Goal: Transaction & Acquisition: Purchase product/service

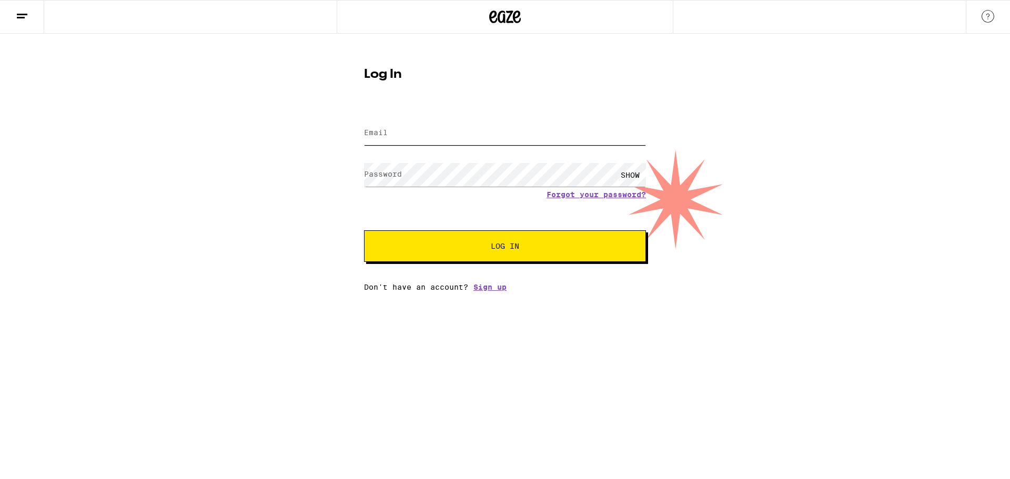
type input "[EMAIL_ADDRESS][DOMAIN_NAME]"
click at [502, 238] on button "Log In" at bounding box center [505, 246] width 282 height 32
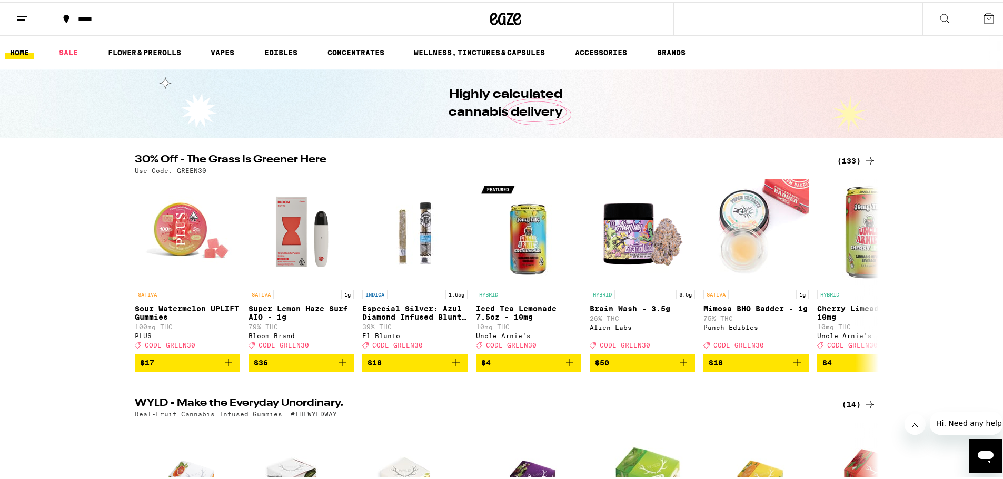
click at [88, 15] on div "*****" at bounding box center [196, 16] width 246 height 7
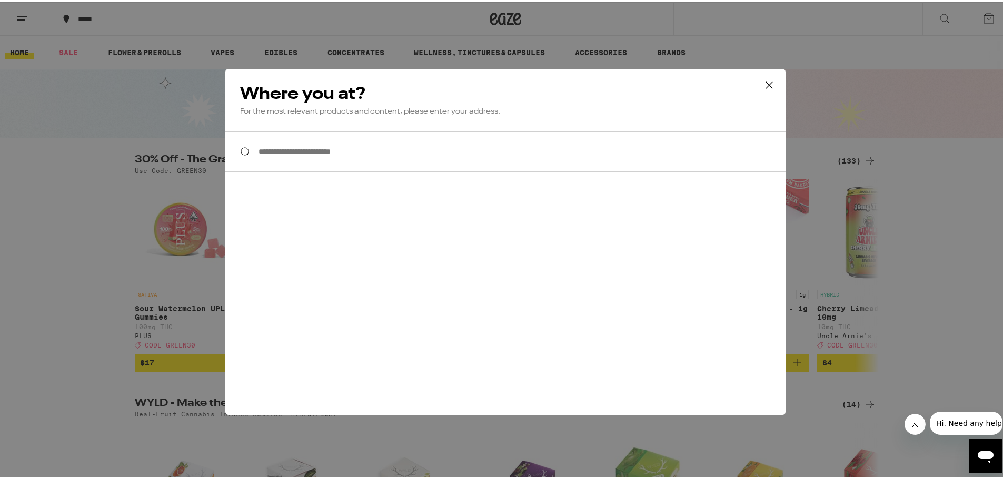
click at [279, 152] on input "**********" at bounding box center [505, 149] width 560 height 41
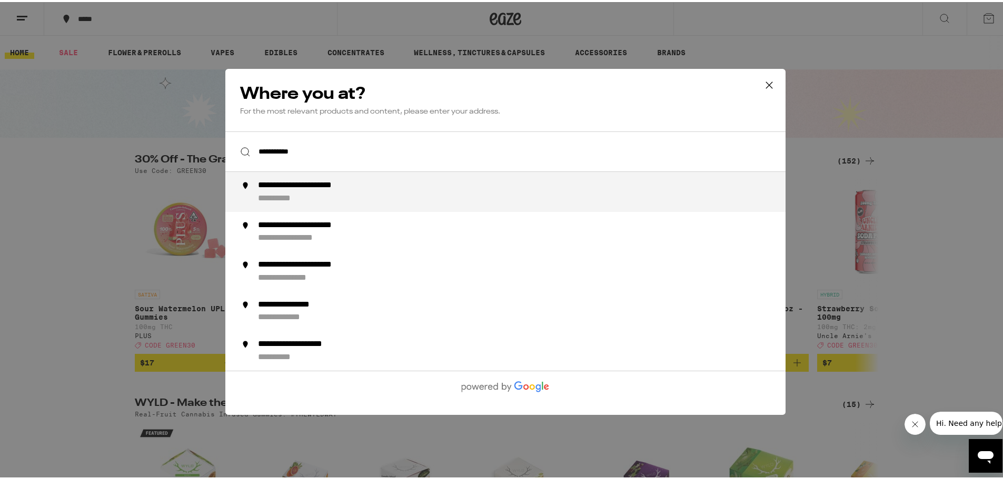
click at [304, 184] on div "**********" at bounding box center [318, 183] width 121 height 10
type input "**********"
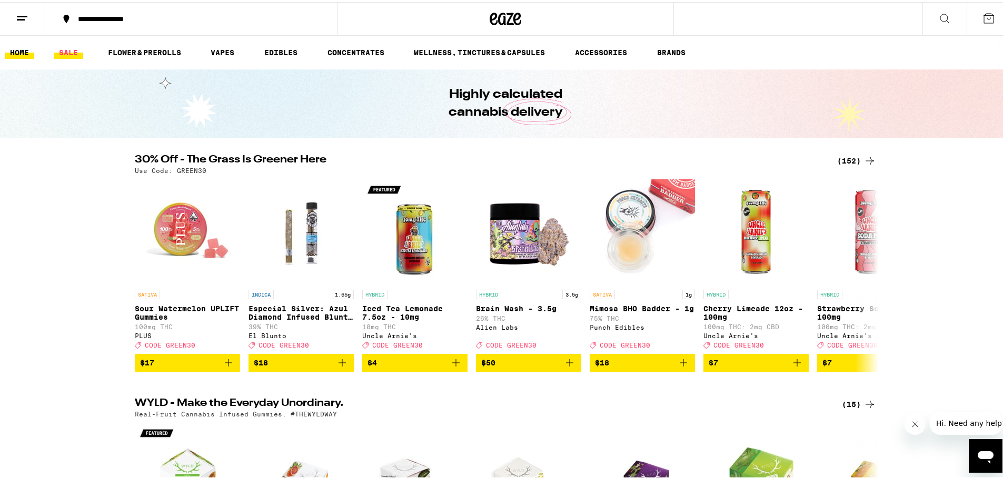
click at [66, 48] on link "SALE" at bounding box center [68, 50] width 29 height 13
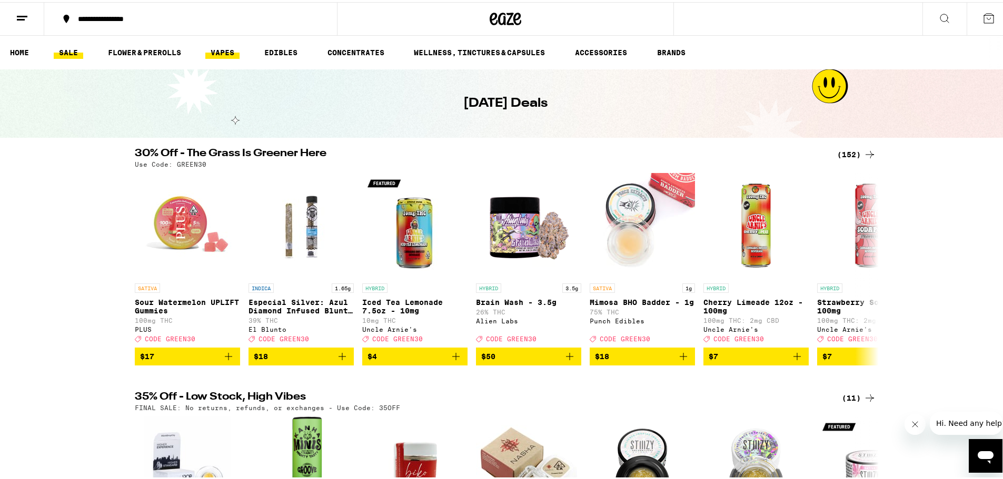
click at [220, 44] on link "VAPES" at bounding box center [222, 50] width 34 height 13
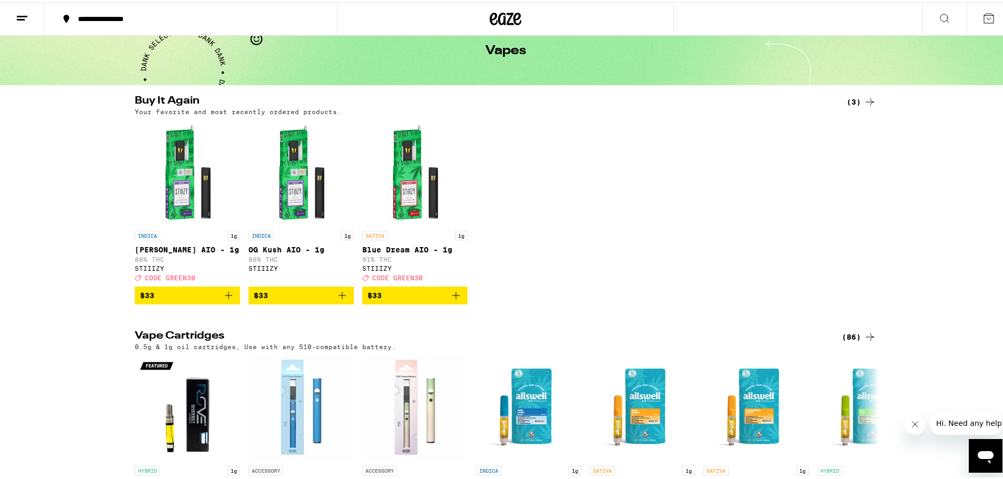
scroll to position [105, 0]
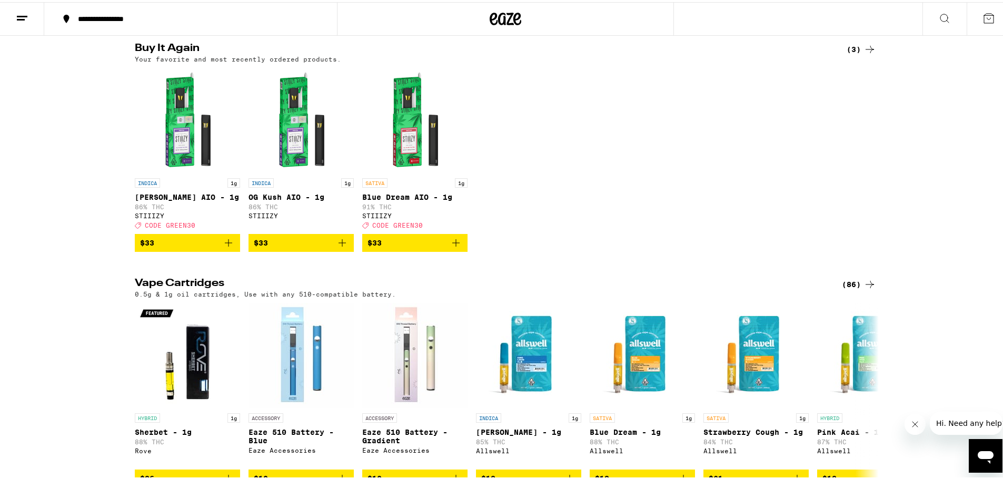
click at [166, 247] on span "$33" at bounding box center [187, 241] width 95 height 13
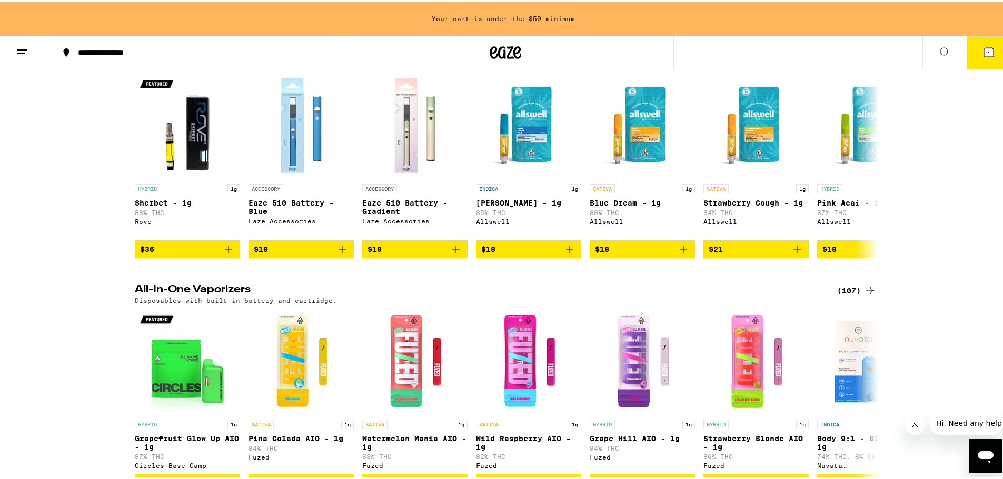
scroll to position [526, 0]
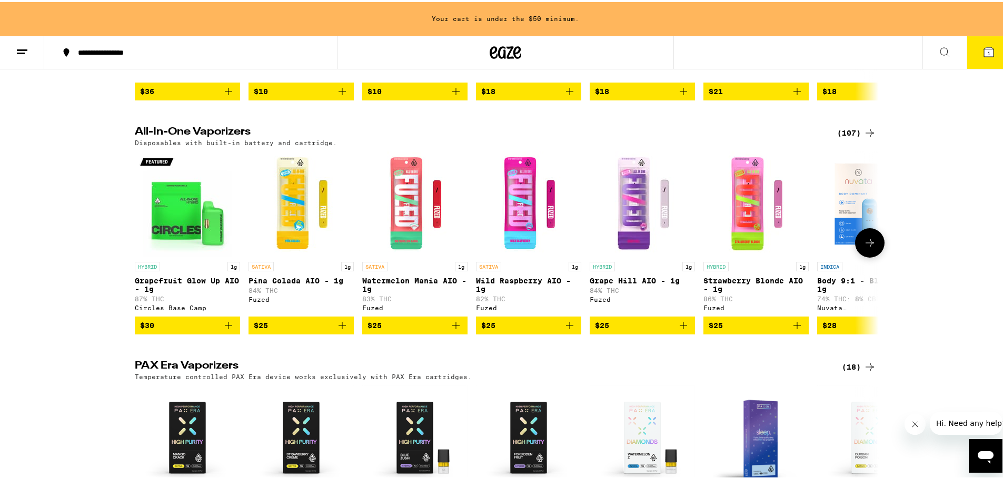
click at [863, 247] on icon at bounding box center [869, 241] width 13 height 13
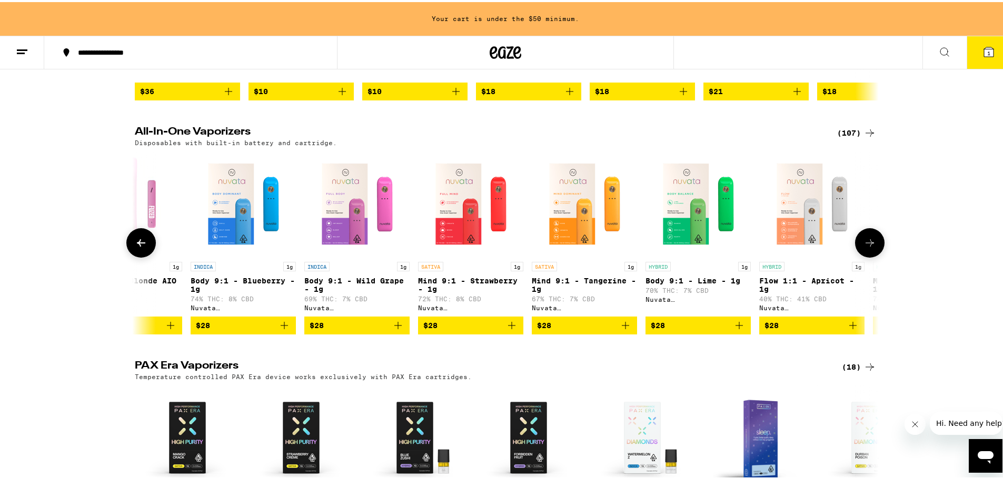
click at [866, 247] on icon at bounding box center [869, 241] width 13 height 13
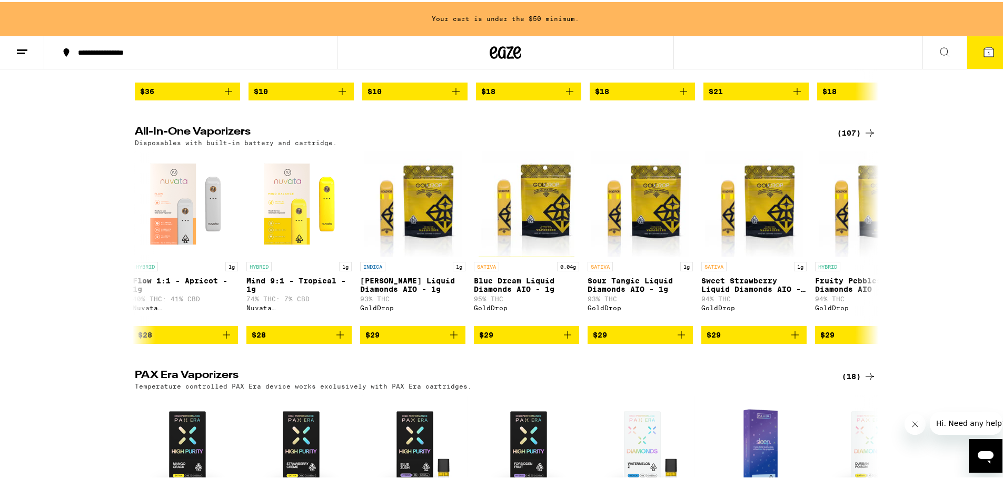
click at [21, 46] on icon at bounding box center [22, 50] width 13 height 13
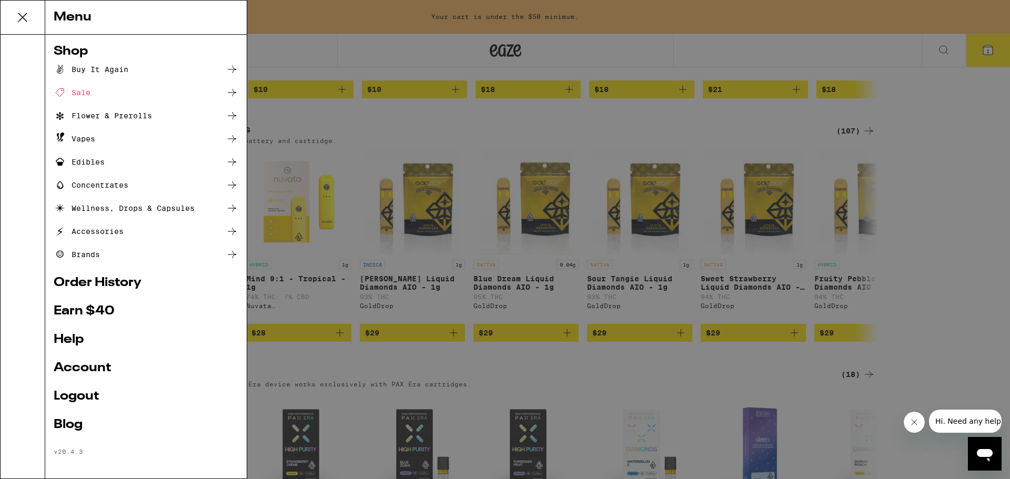
click at [85, 134] on div "Vapes" at bounding box center [75, 139] width 42 height 13
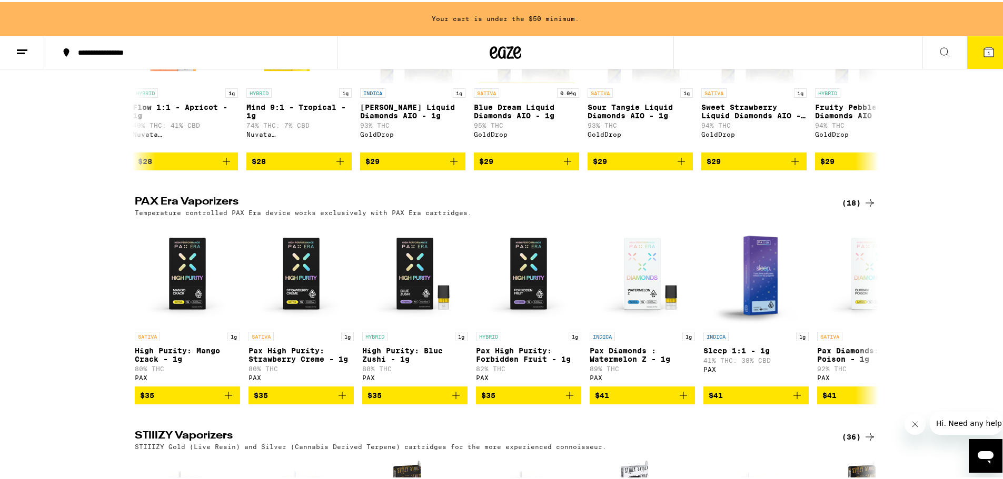
scroll to position [489, 0]
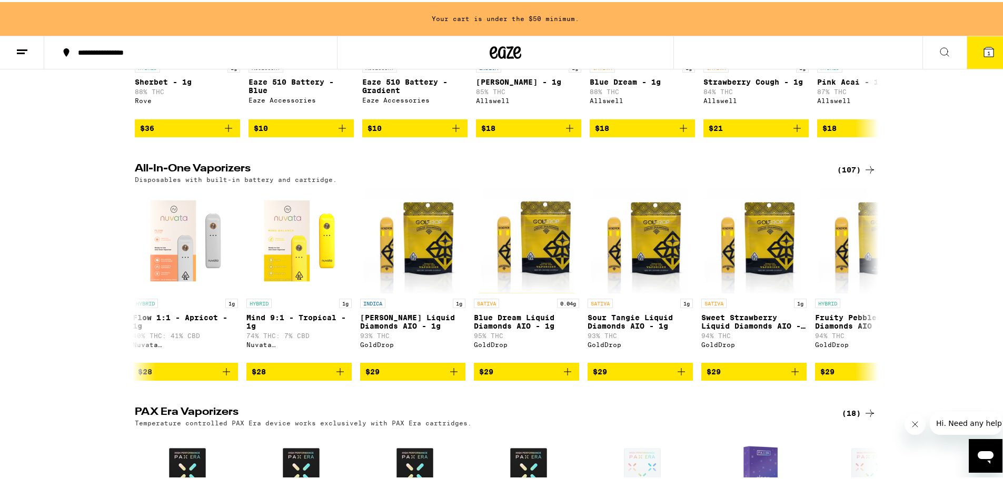
click at [841, 172] on div "(107)" at bounding box center [856, 168] width 39 height 13
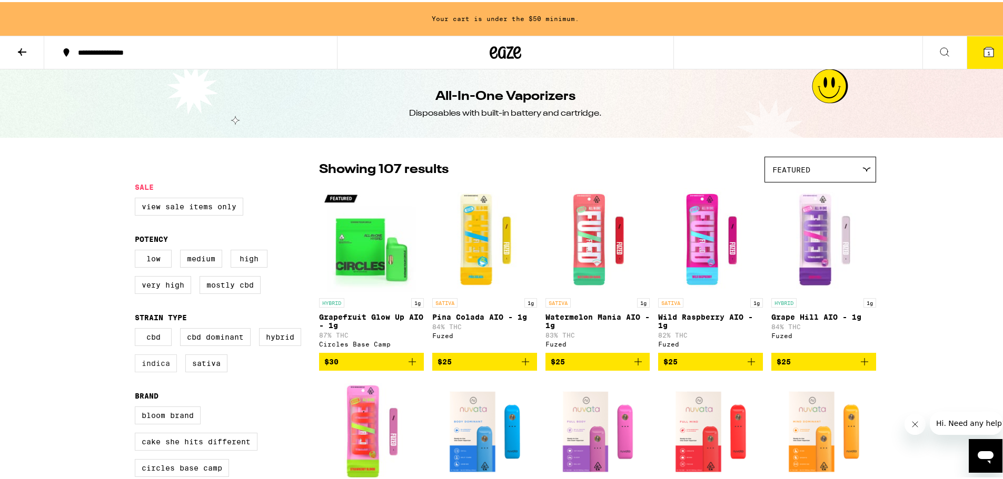
click at [149, 360] on label "Indica" at bounding box center [156, 362] width 42 height 18
click at [137, 328] on input "Indica" at bounding box center [137, 328] width 1 height 1
checkbox input "true"
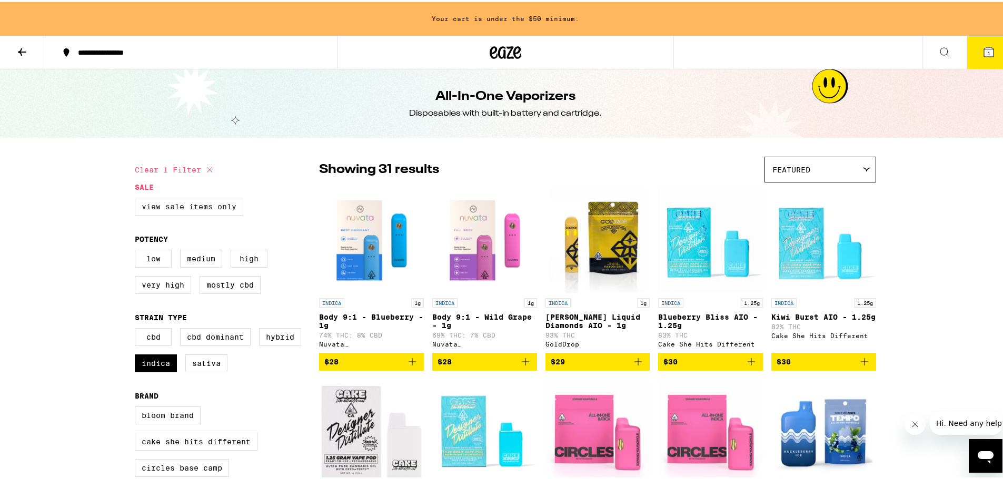
click at [178, 202] on label "View Sale Items Only" at bounding box center [189, 205] width 108 height 18
click at [137, 198] on input "View Sale Items Only" at bounding box center [137, 197] width 1 height 1
checkbox input "true"
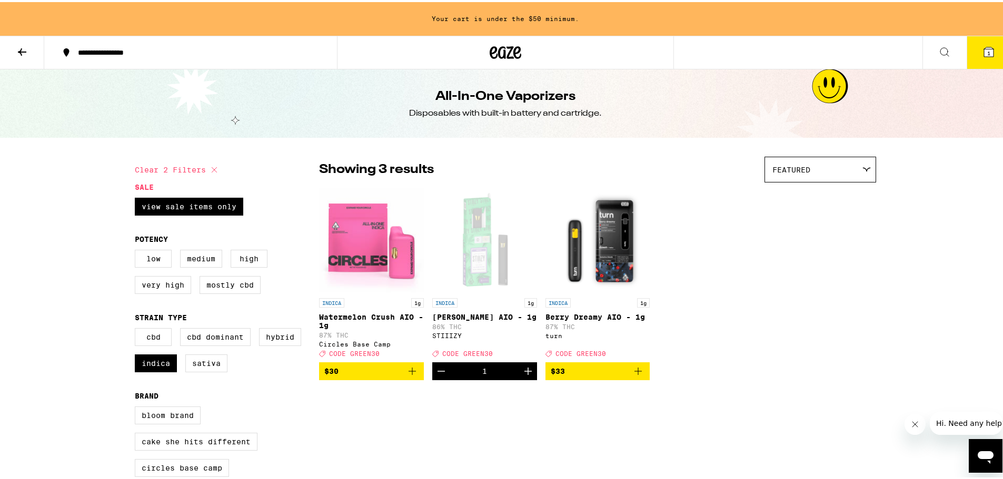
click at [634, 366] on icon "Add to bag" at bounding box center [637, 369] width 7 height 7
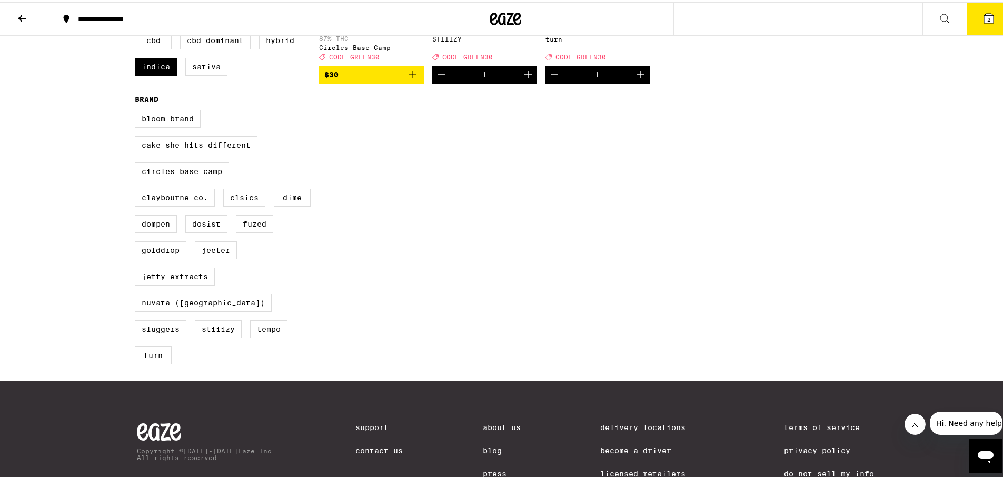
scroll to position [158, 0]
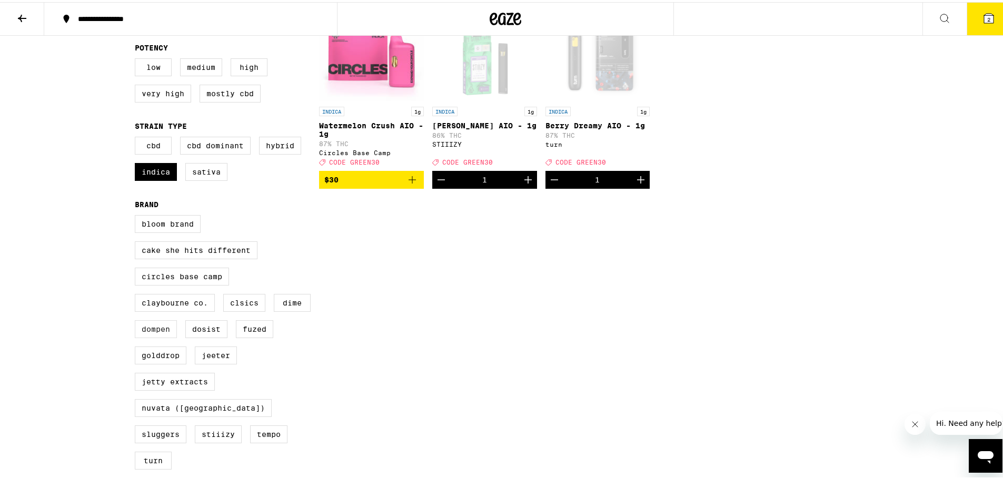
click at [148, 325] on label "Dompen" at bounding box center [156, 327] width 42 height 18
click at [137, 215] on input "Dompen" at bounding box center [137, 215] width 1 height 1
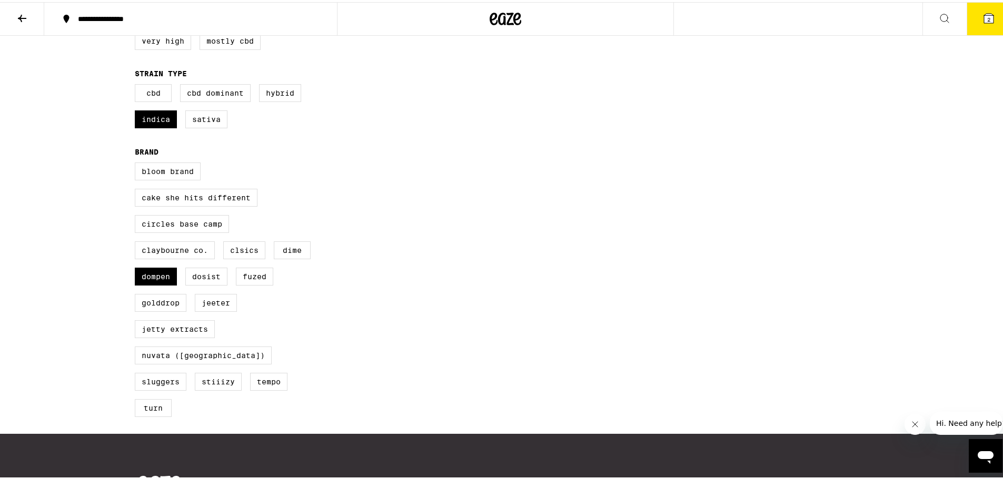
scroll to position [263, 0]
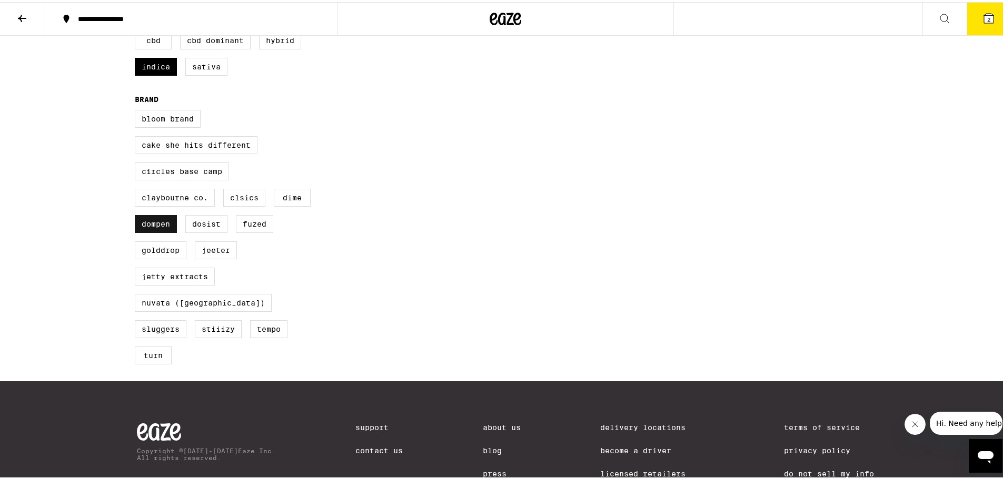
click at [151, 222] on label "Dompen" at bounding box center [156, 222] width 42 height 18
click at [137, 110] on input "Dompen" at bounding box center [137, 109] width 1 height 1
checkbox input "false"
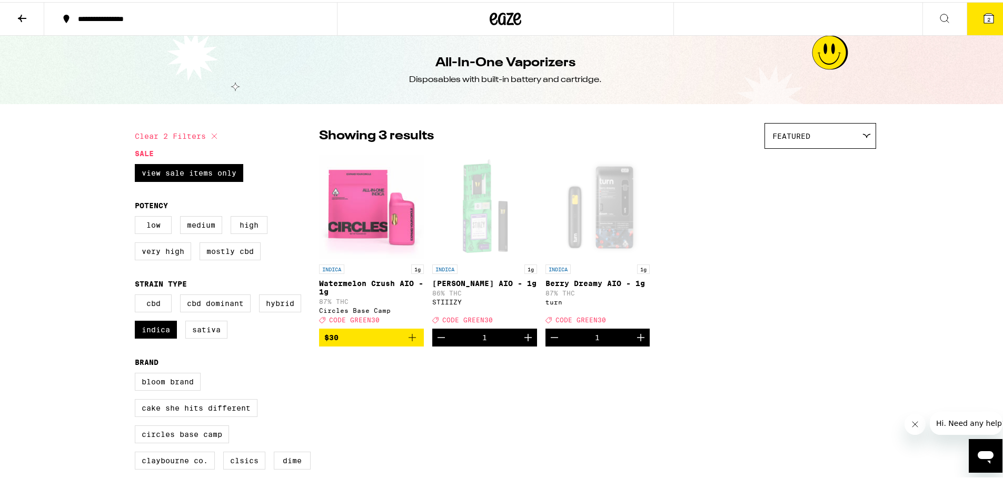
click at [22, 12] on icon at bounding box center [22, 16] width 13 height 13
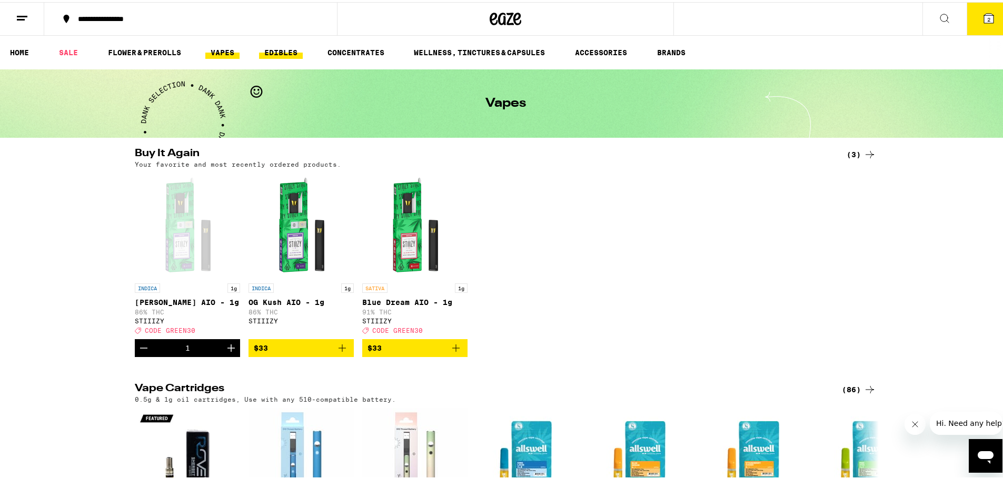
click at [281, 51] on link "EDIBLES" at bounding box center [281, 50] width 44 height 13
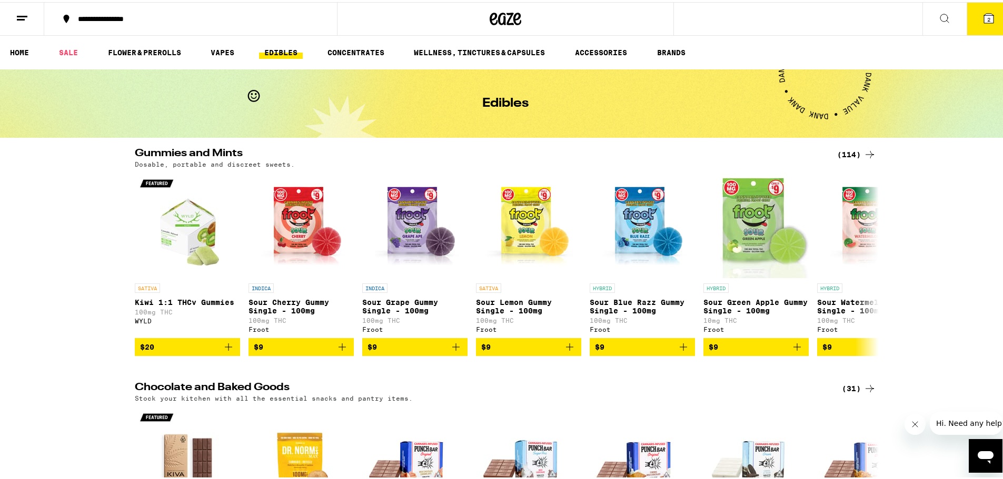
scroll to position [53, 0]
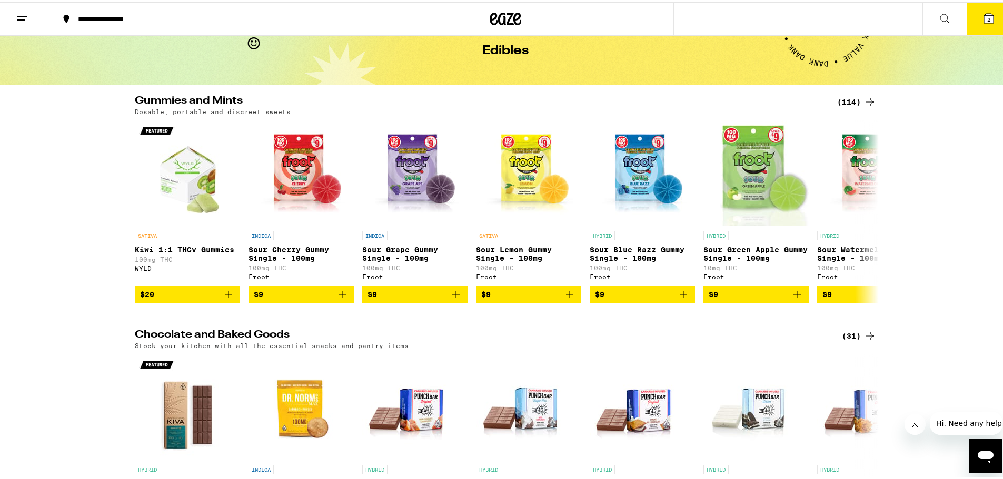
click at [844, 95] on div "(114)" at bounding box center [856, 100] width 39 height 13
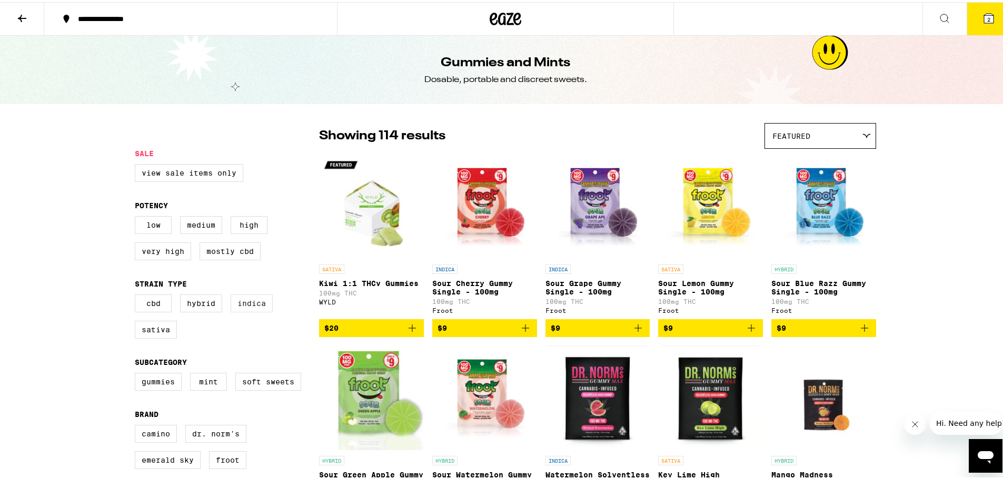
click at [248, 301] on label "Indica" at bounding box center [251, 302] width 42 height 18
click at [137, 295] on input "Indica" at bounding box center [137, 294] width 1 height 1
checkbox input "true"
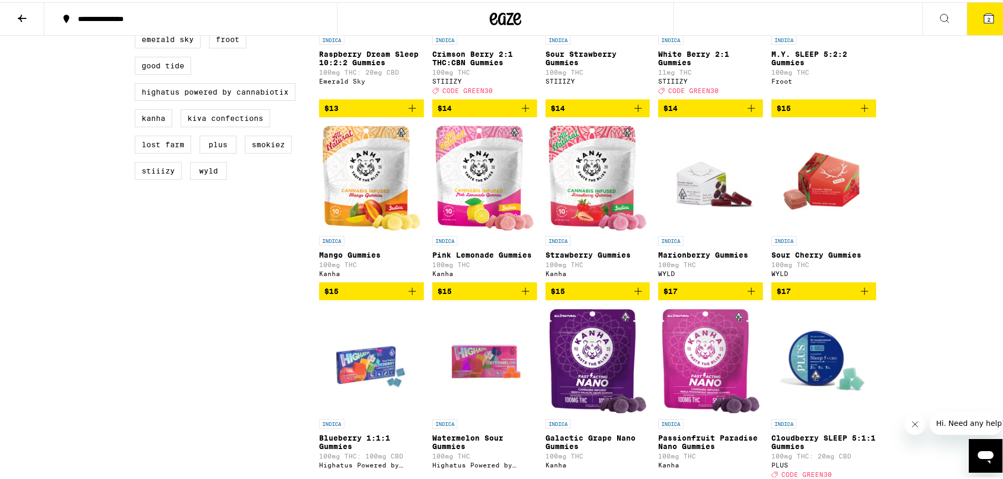
scroll to position [316, 0]
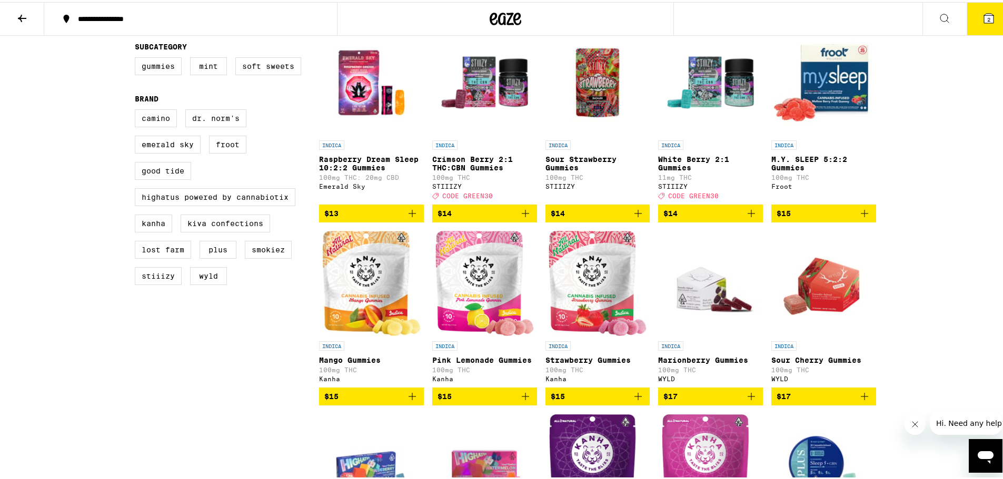
click at [464, 158] on p "Crimson Berry 2:1 THC:CBN Gummies" at bounding box center [484, 161] width 105 height 17
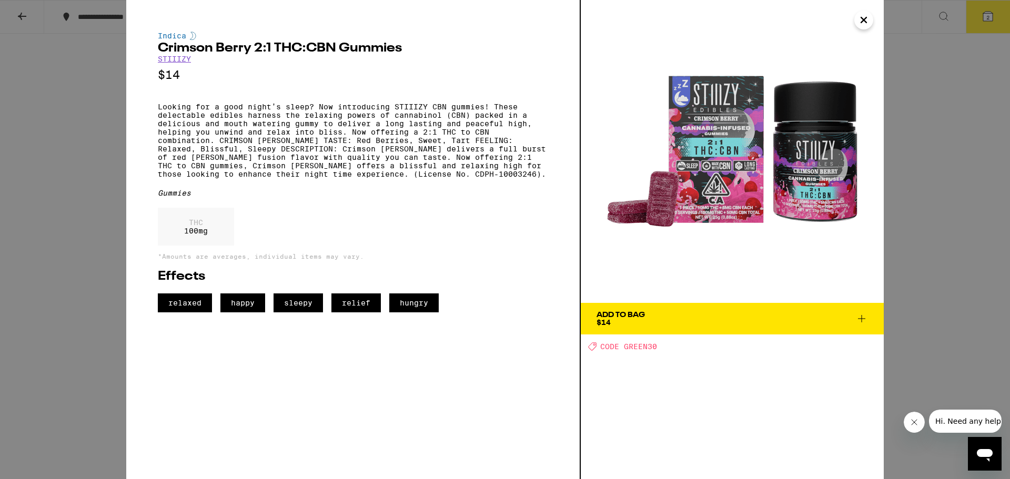
click at [860, 16] on icon "Close" at bounding box center [864, 20] width 13 height 16
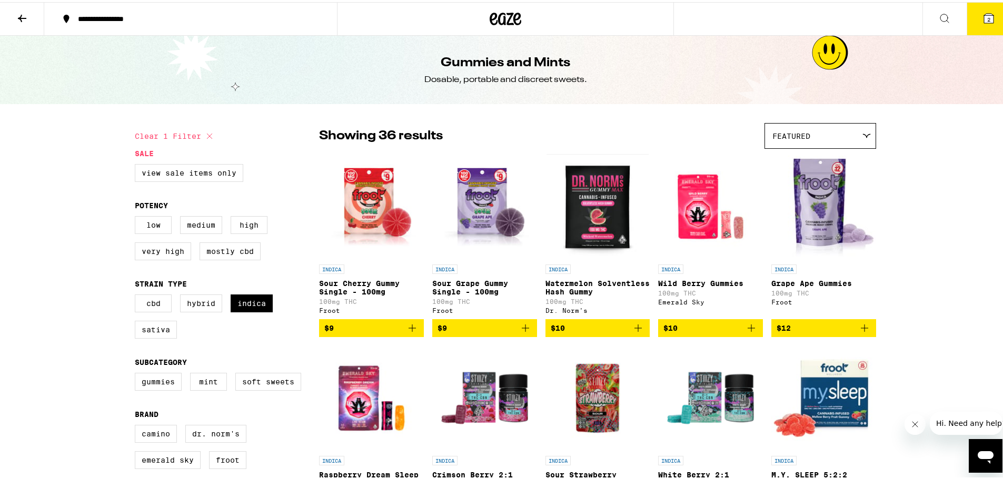
click at [18, 14] on icon at bounding box center [22, 16] width 13 height 13
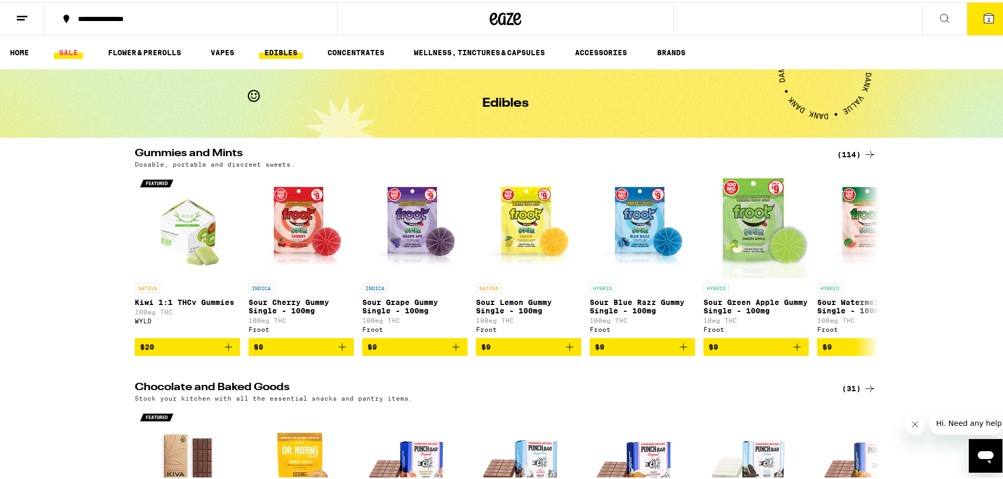
click at [68, 53] on link "SALE" at bounding box center [68, 50] width 29 height 13
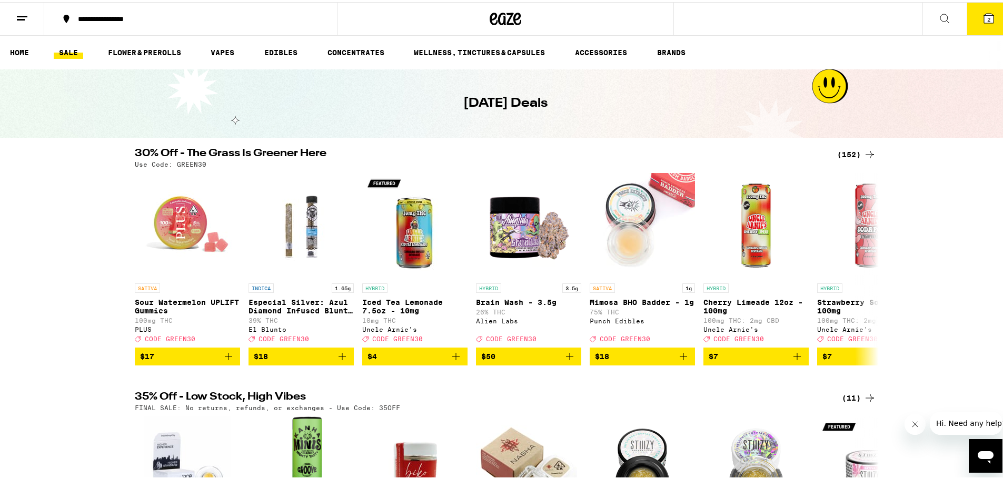
scroll to position [105, 0]
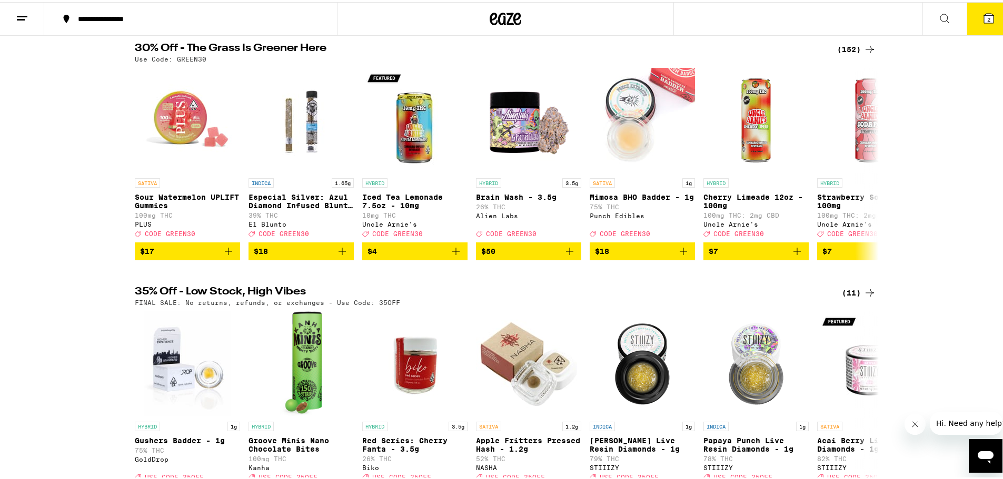
click at [846, 43] on div "(152)" at bounding box center [856, 47] width 39 height 13
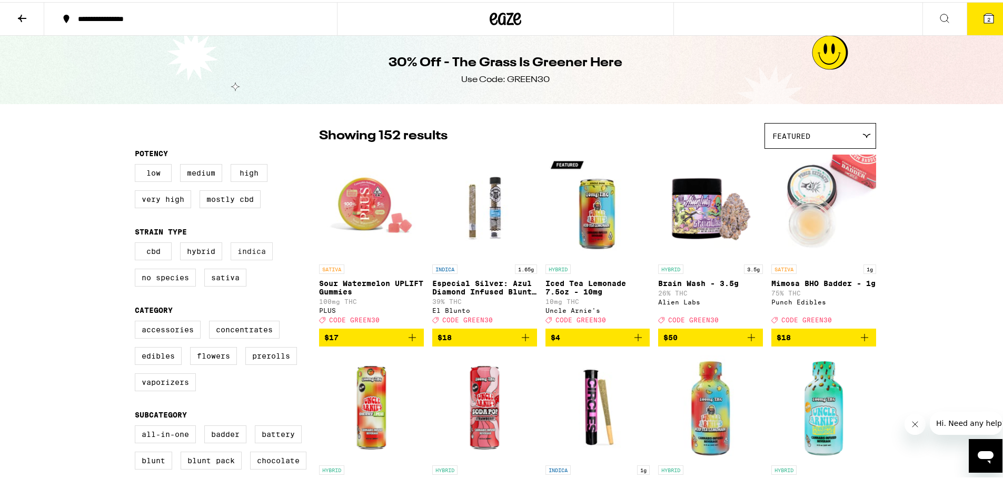
click at [246, 248] on label "Indica" at bounding box center [251, 249] width 42 height 18
click at [137, 243] on input "Indica" at bounding box center [137, 242] width 1 height 1
checkbox input "true"
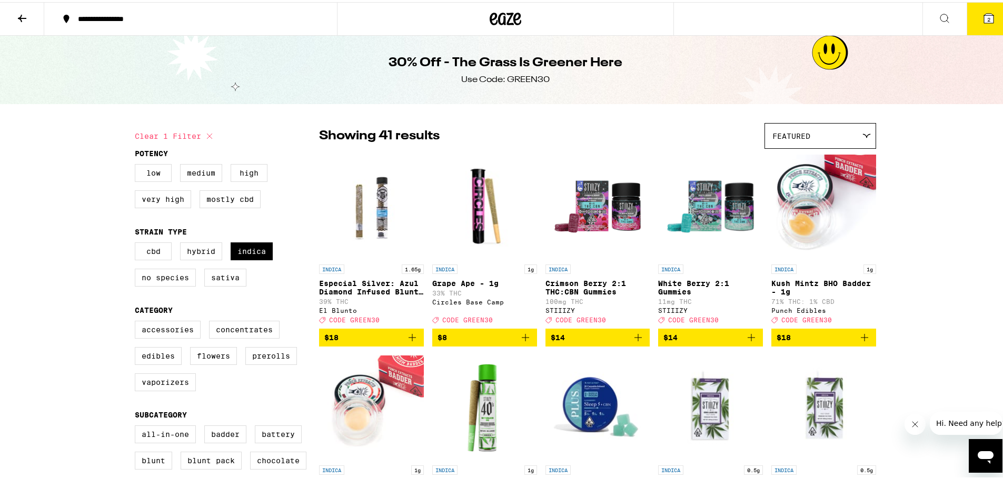
scroll to position [53, 0]
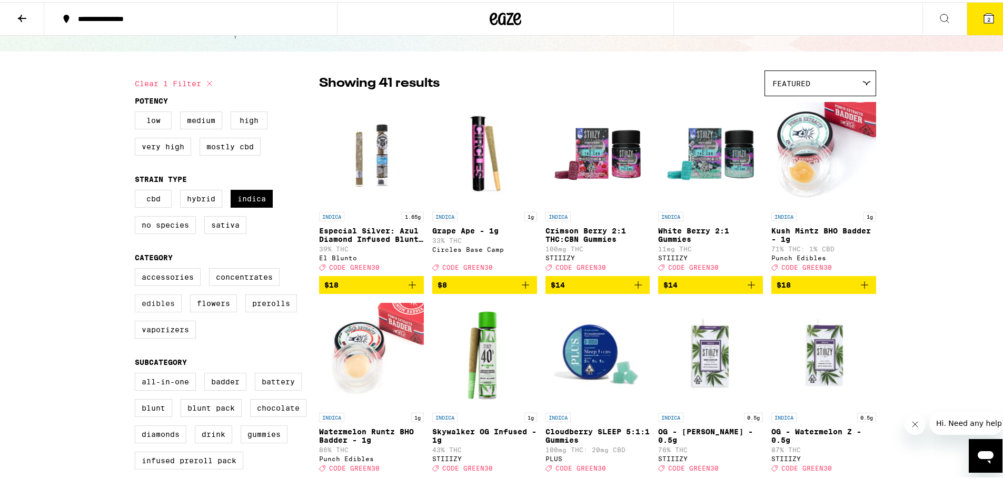
click at [149, 300] on label "Edibles" at bounding box center [158, 302] width 47 height 18
click at [137, 268] on input "Edibles" at bounding box center [137, 268] width 1 height 1
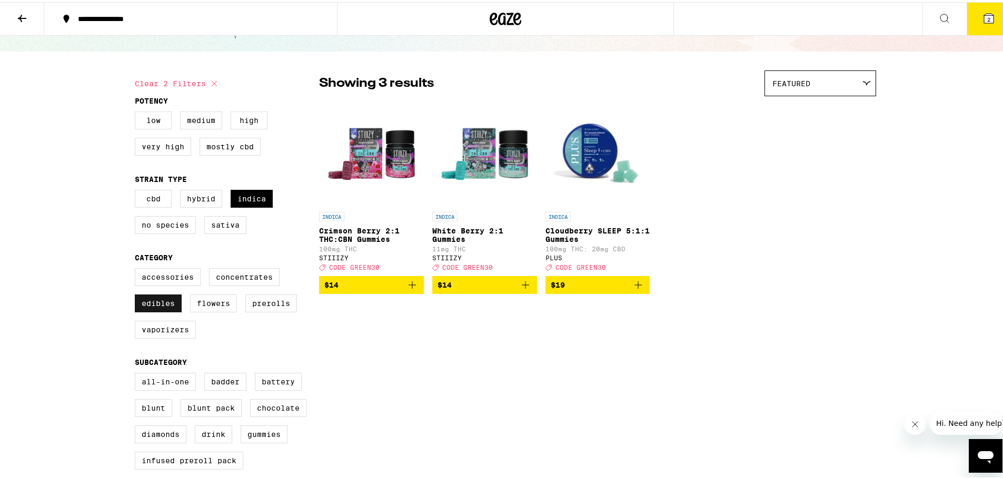
click at [152, 302] on label "Edibles" at bounding box center [158, 302] width 47 height 18
click at [137, 268] on input "Edibles" at bounding box center [137, 268] width 1 height 1
checkbox input "false"
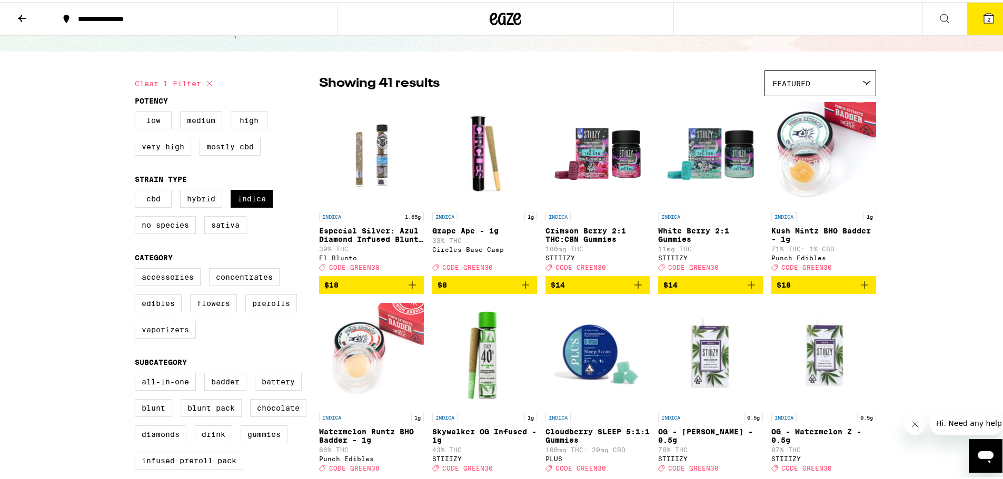
click at [152, 328] on label "Vaporizers" at bounding box center [165, 328] width 61 height 18
click at [137, 268] on input "Vaporizers" at bounding box center [137, 268] width 1 height 1
checkbox input "true"
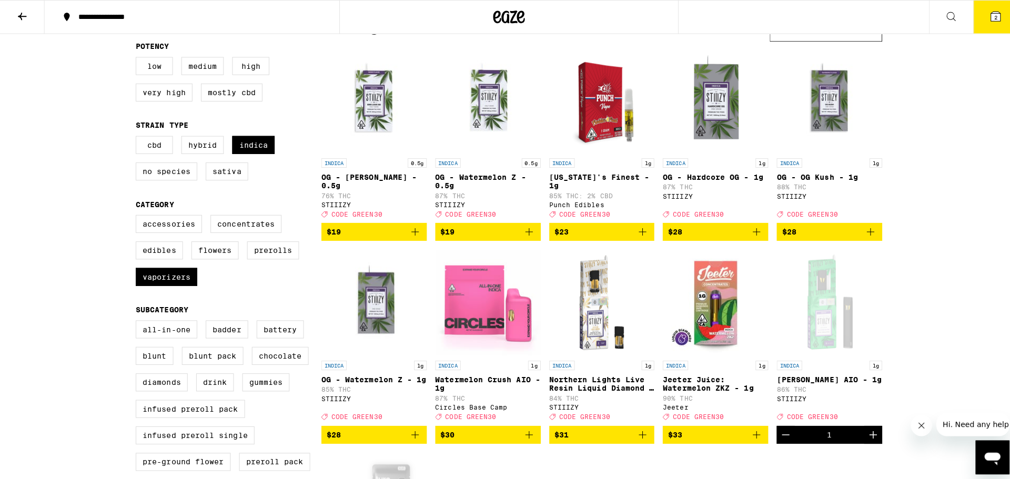
scroll to position [158, 0]
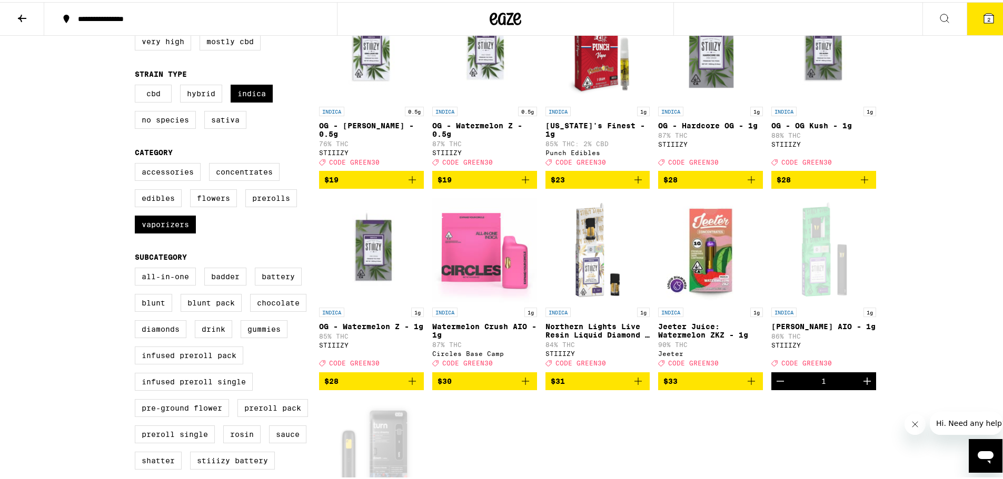
click at [406, 378] on icon "Add to bag" at bounding box center [412, 379] width 13 height 13
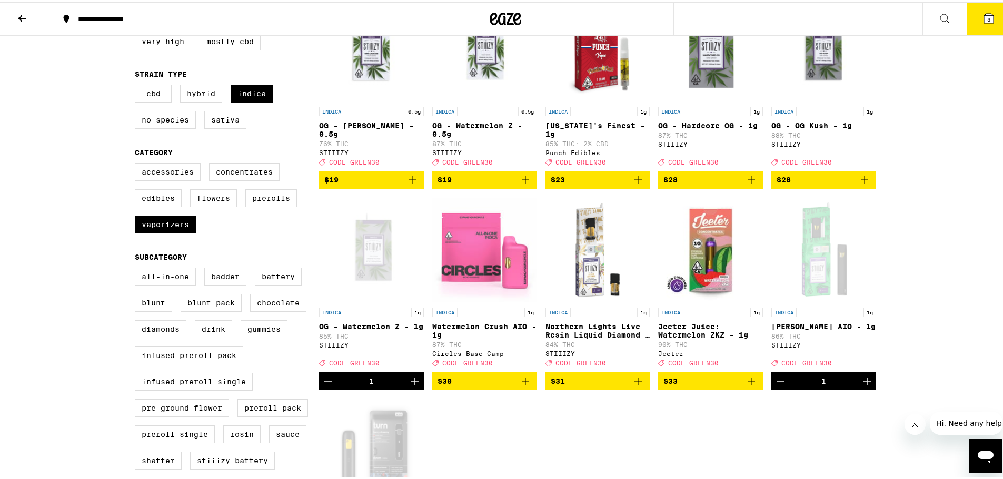
click at [987, 14] on span "3" at bounding box center [988, 17] width 3 height 6
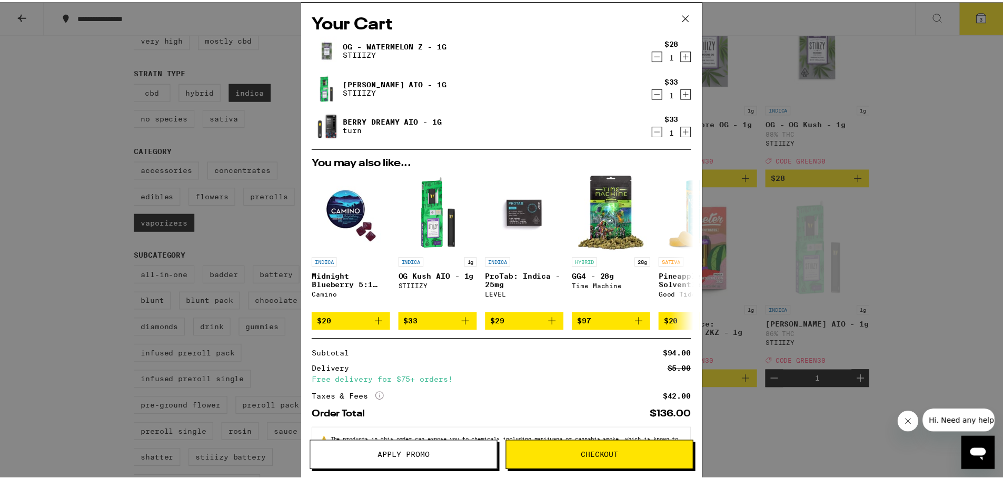
scroll to position [38, 0]
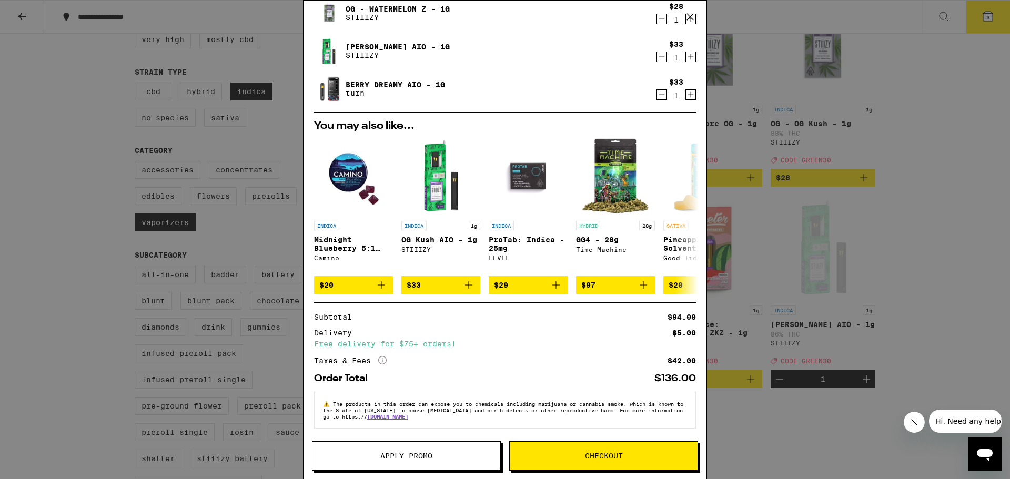
click at [406, 450] on button "Apply Promo" at bounding box center [406, 456] width 189 height 29
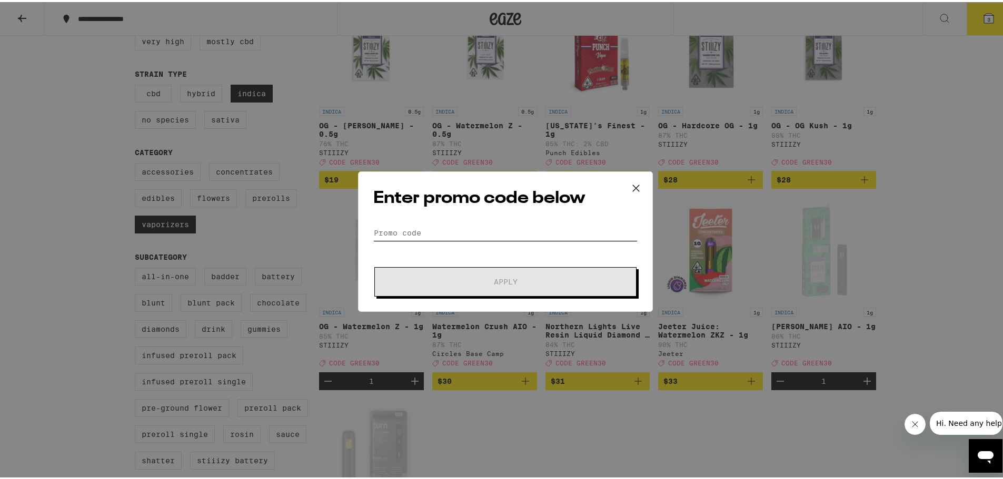
click at [410, 227] on input "Promo Code" at bounding box center [505, 231] width 264 height 16
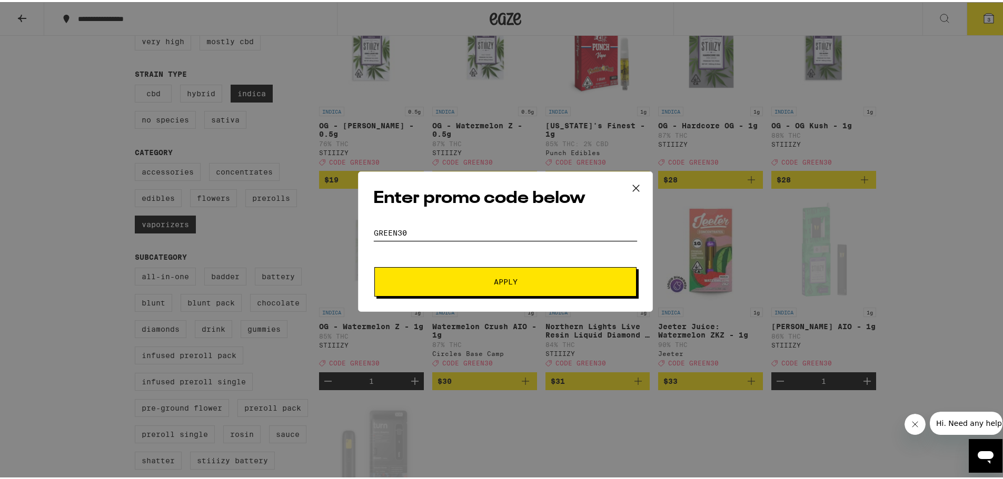
type input "green30"
click at [494, 278] on span "Apply" at bounding box center [506, 279] width 24 height 7
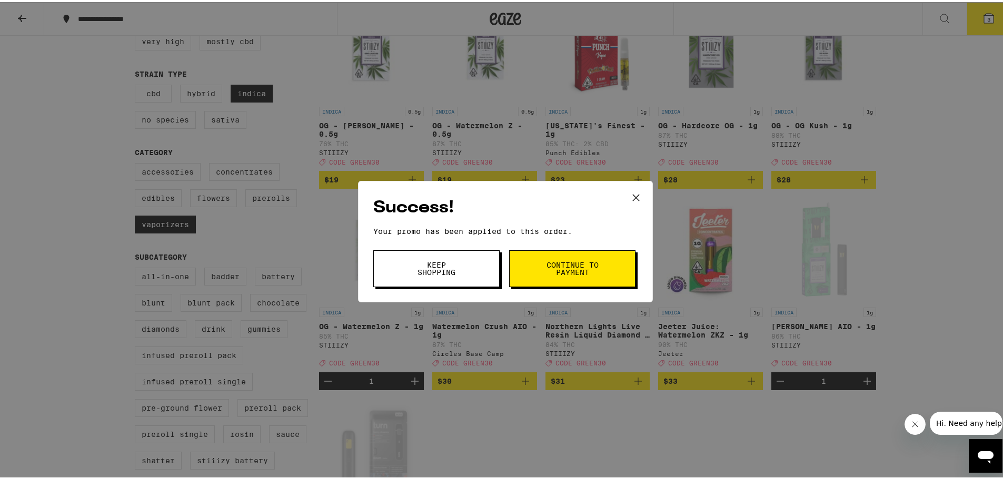
click at [559, 259] on span "Continue to payment" at bounding box center [572, 266] width 54 height 15
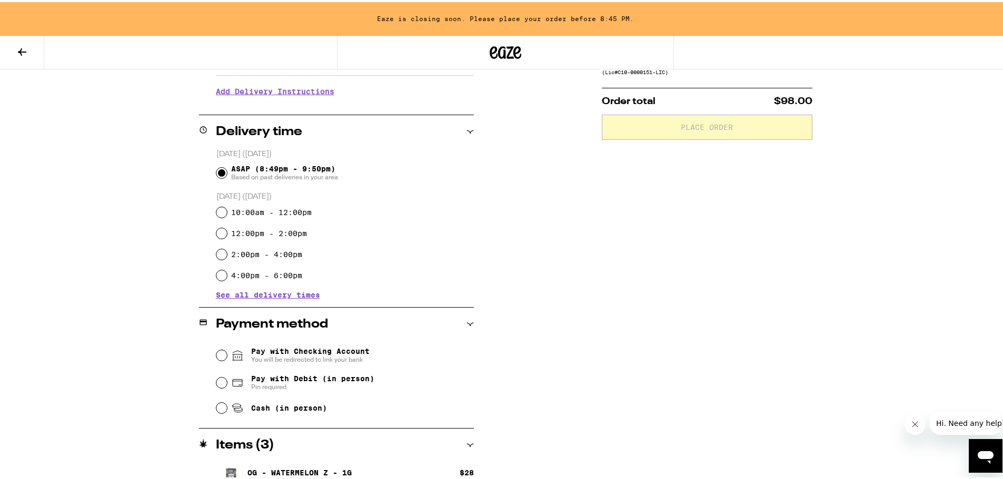
scroll to position [263, 0]
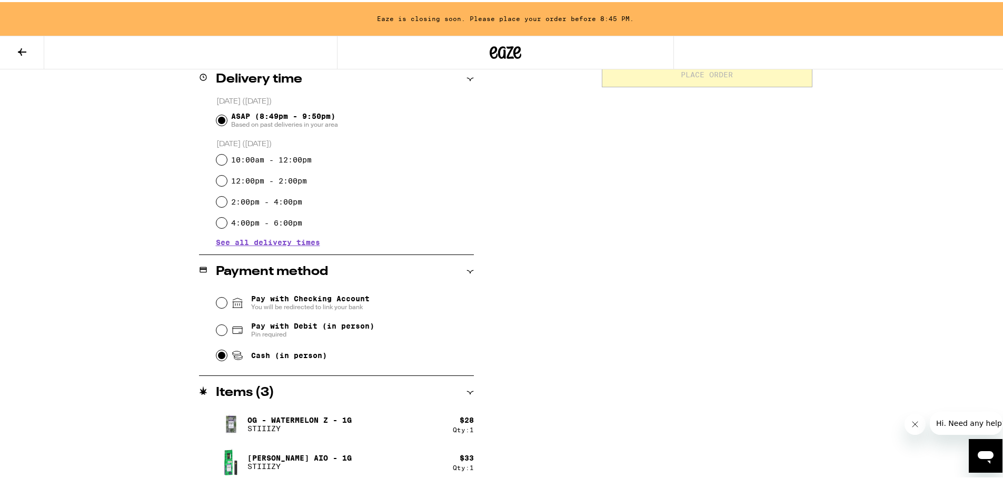
click at [217, 352] on input "Cash (in person)" at bounding box center [221, 353] width 11 height 11
radio input "true"
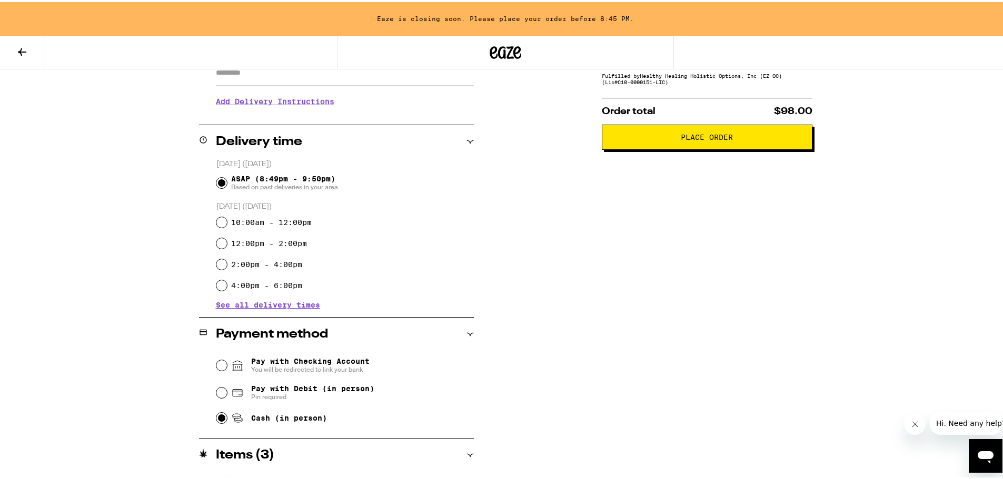
scroll to position [95, 0]
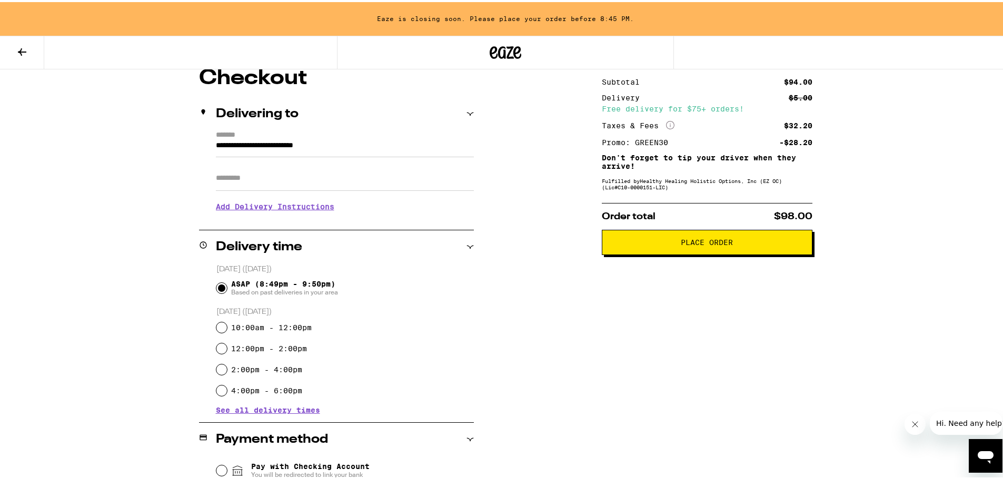
click at [253, 204] on h3 "Add Delivery Instructions" at bounding box center [345, 205] width 258 height 24
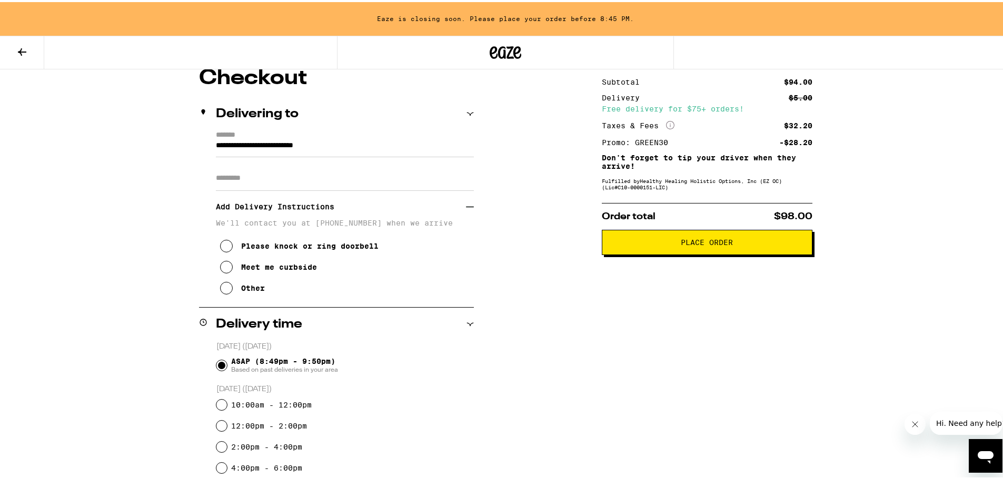
click at [223, 266] on icon at bounding box center [226, 265] width 13 height 13
click at [698, 238] on span "Place Order" at bounding box center [706, 240] width 52 height 7
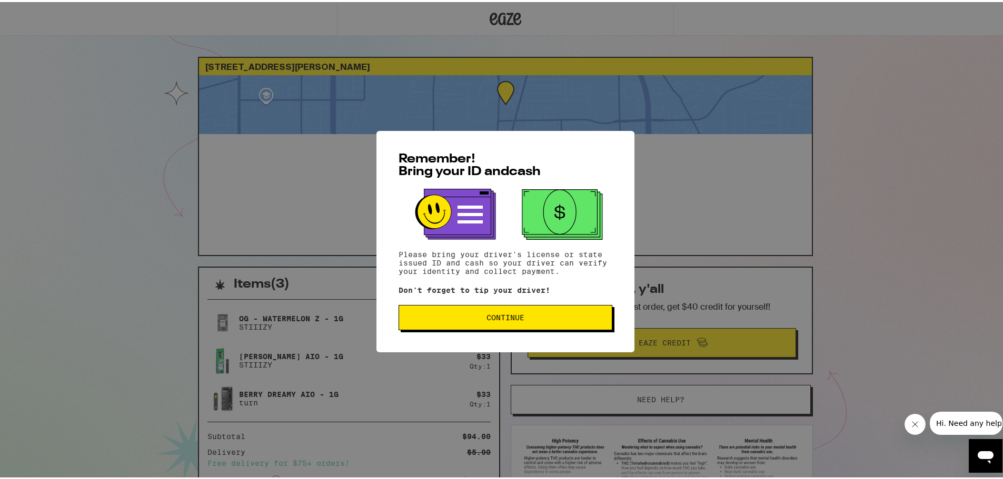
click at [487, 313] on span "Continue" at bounding box center [505, 315] width 38 height 7
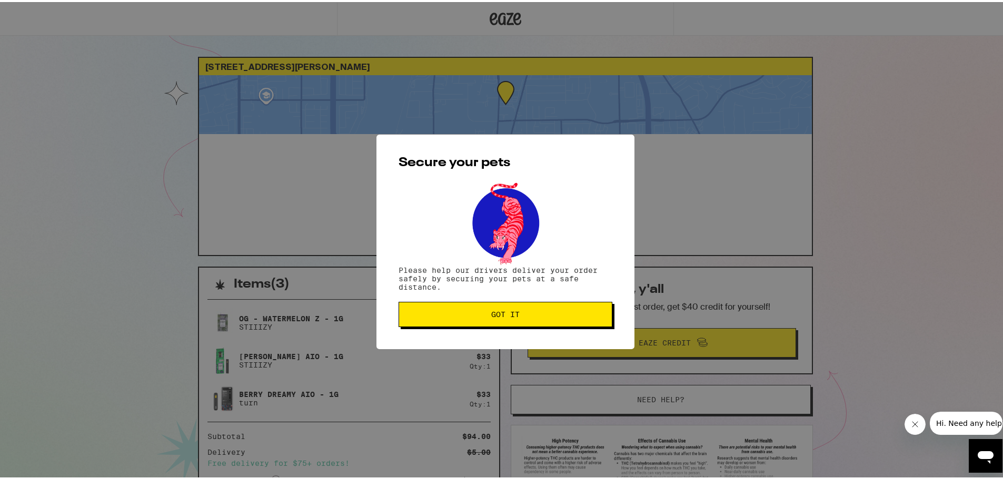
click at [491, 309] on span "Got it" at bounding box center [505, 312] width 28 height 7
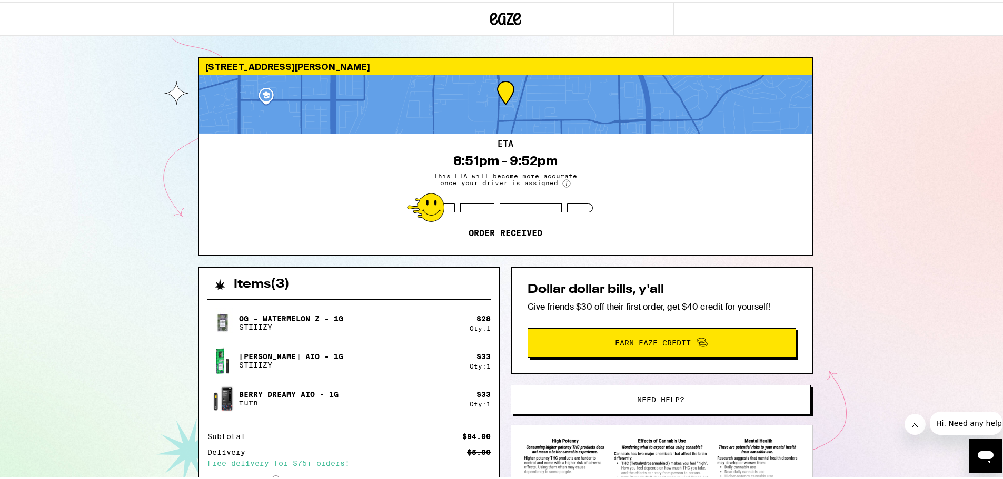
scroll to position [103, 0]
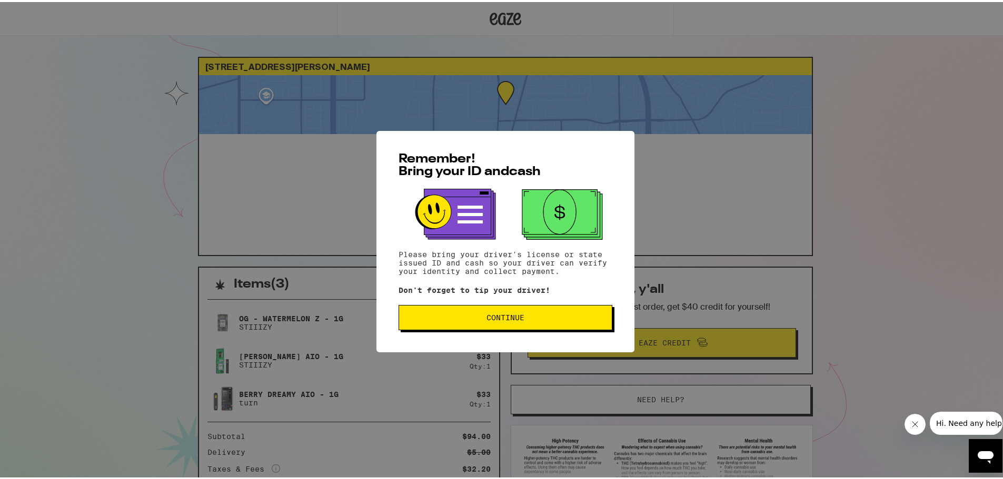
click at [496, 313] on span "Continue" at bounding box center [505, 315] width 38 height 7
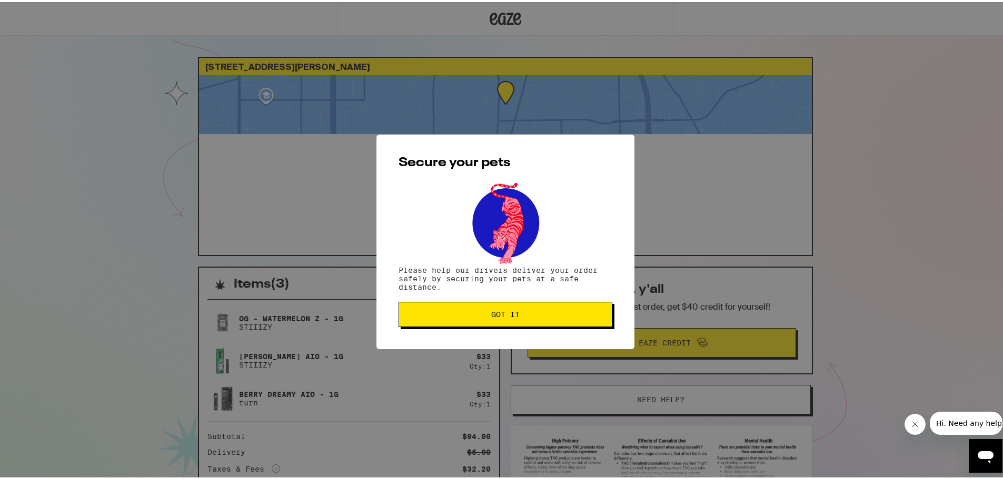
click at [497, 312] on span "Got it" at bounding box center [505, 312] width 28 height 7
